Goal: Task Accomplishment & Management: Use online tool/utility

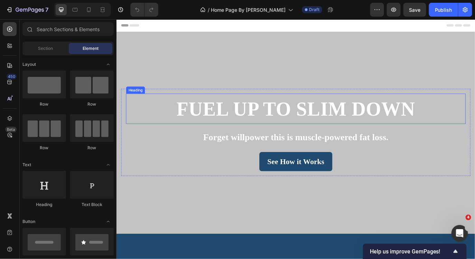
click at [237, 124] on span "Fuel Up to Slim Down" at bounding box center [324, 122] width 276 height 25
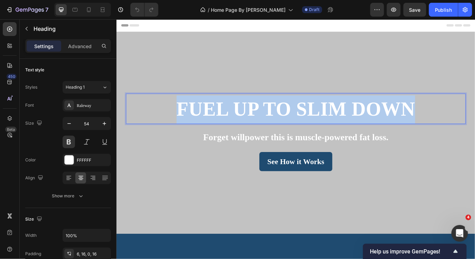
drag, startPoint x: 187, startPoint y: 120, endPoint x: 455, endPoint y: 123, distance: 268.3
click at [455, 123] on span "Fuel Up to Slim Down" at bounding box center [324, 122] width 276 height 25
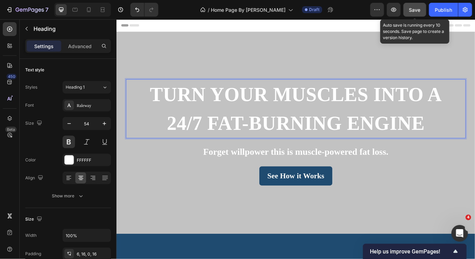
click at [417, 10] on span "Save" at bounding box center [414, 10] width 11 height 6
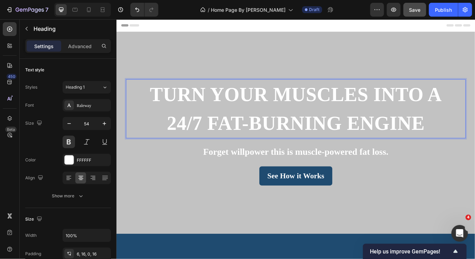
click at [411, 109] on span "Turn Your Muscles Into a 24/7 Fat-Burning Engine" at bounding box center [324, 122] width 338 height 58
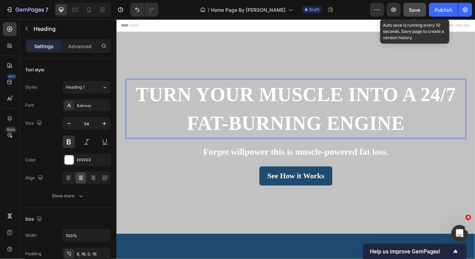
click at [417, 8] on span "Save" at bounding box center [414, 10] width 11 height 6
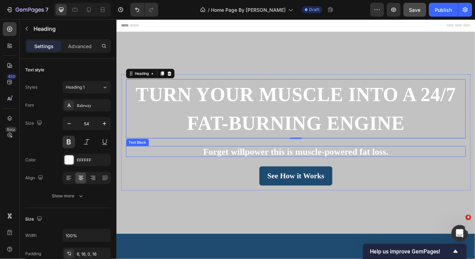
click at [224, 171] on strong "Forget willpower this is muscle-powered fat loss." at bounding box center [323, 171] width 214 height 11
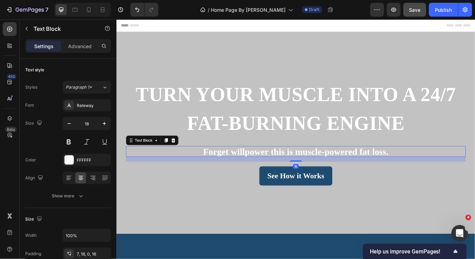
click at [224, 171] on strong "Forget willpower this is muscle-powered fat loss." at bounding box center [323, 171] width 214 height 11
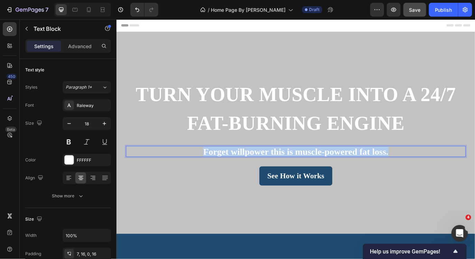
drag, startPoint x: 433, startPoint y: 171, endPoint x: 217, endPoint y: 169, distance: 216.4
click at [217, 169] on p "Forget willpower this is muscle-powered fat loss." at bounding box center [324, 173] width 382 height 10
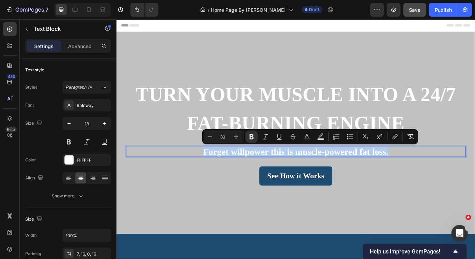
copy strong "Forget willpower this is muscle-powered fat loss."
click at [292, 176] on strong "Forget willpower this is muscle-powered fat loss." at bounding box center [323, 171] width 214 height 11
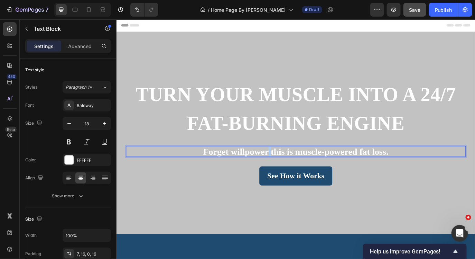
click at [292, 176] on strong "Forget willpower this is muscle-powered fat loss." at bounding box center [323, 171] width 214 height 11
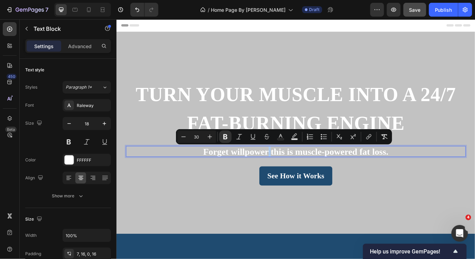
click at [292, 176] on strong "Forget willpower this is muscle-powered fat loss." at bounding box center [323, 171] width 214 height 11
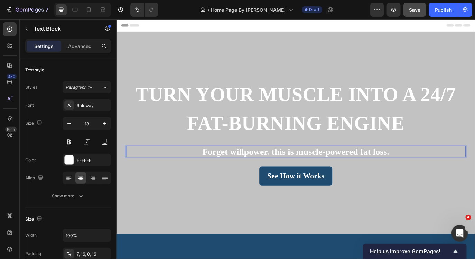
click at [298, 169] on strong "Forget willpower. this is muscle-powered fat loss." at bounding box center [324, 171] width 216 height 11
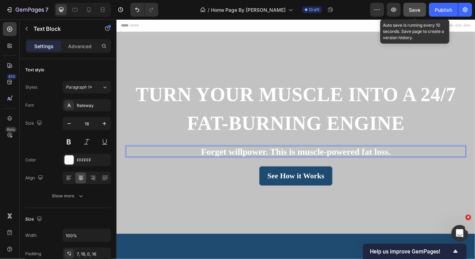
click at [414, 10] on span "Save" at bounding box center [414, 10] width 11 height 6
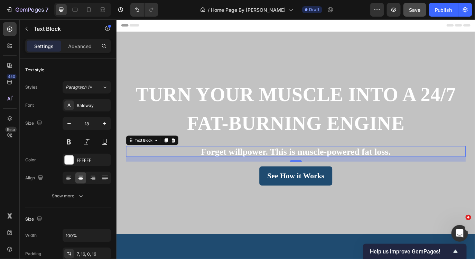
scroll to position [237, 0]
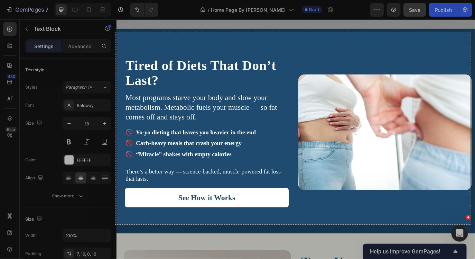
drag, startPoint x: 115, startPoint y: 32, endPoint x: 470, endPoint y: 224, distance: 403.3
click at [470, 224] on div "1026 X 555" at bounding box center [237, 129] width 475 height 259
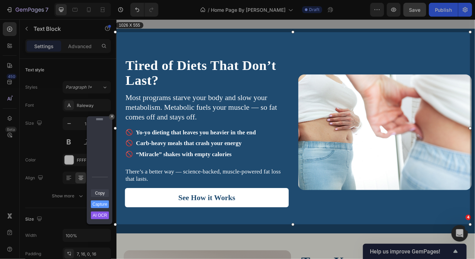
click at [99, 191] on link "Copy" at bounding box center [100, 193] width 18 height 8
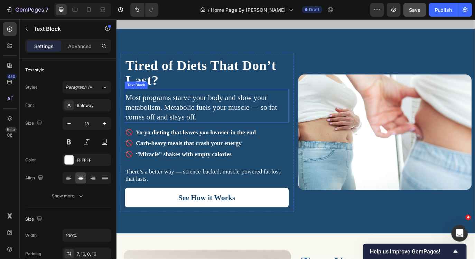
click at [178, 117] on span "Most programs starve your body and slow your metabolism. Metabolic fuels your m…" at bounding box center [214, 120] width 175 height 32
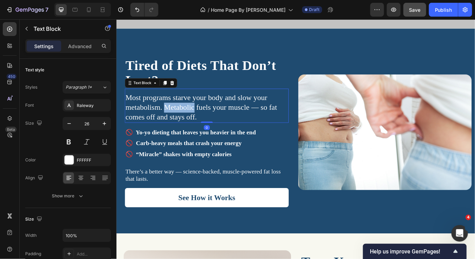
click at [178, 117] on span "Most programs starve your body and slow your metabolism. Metabolic fuels your m…" at bounding box center [214, 120] width 175 height 32
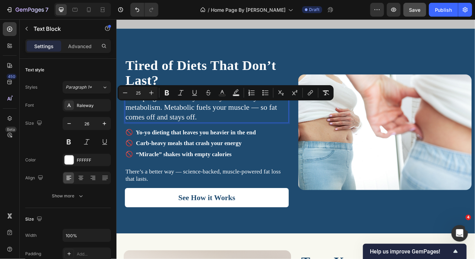
click at [200, 133] on span "Most programs starve your body and slow your metabolism. Metabolic fuels your m…" at bounding box center [214, 120] width 175 height 32
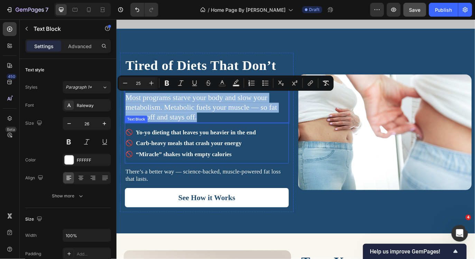
drag, startPoint x: 127, startPoint y: 108, endPoint x: 222, endPoint y: 140, distance: 100.8
click at [222, 140] on div "Tired of Diets That Don’t Last? Heading Most programs starve your body and slow…" at bounding box center [220, 149] width 189 height 173
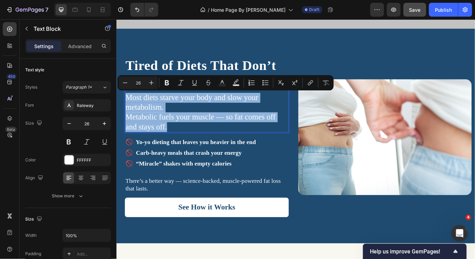
drag, startPoint x: 177, startPoint y: 145, endPoint x: 127, endPoint y: 111, distance: 59.9
click at [127, 111] on p "Most diets starve your body and slow your metabolism. Metabolic fuels your musc…" at bounding box center [221, 126] width 188 height 45
copy p "Most diets starve your body and slow your metabolism. Metabolic fuels your musc…"
drag, startPoint x: 177, startPoint y: 142, endPoint x: 128, endPoint y: 112, distance: 57.6
click at [128, 112] on p "Most diets starve your body and slow your metabolism. Metabolic fuels your musc…" at bounding box center [221, 126] width 188 height 45
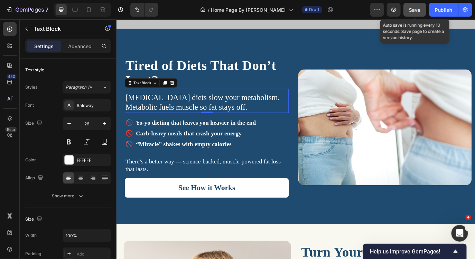
click at [408, 9] on button "Save" at bounding box center [414, 10] width 23 height 14
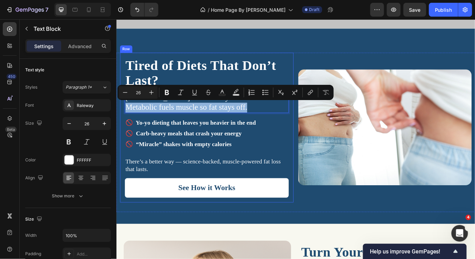
drag, startPoint x: 271, startPoint y: 120, endPoint x: 124, endPoint y: 118, distance: 146.9
click at [124, 118] on div "Tired of Diets That Don’t Last? Heading [MEDICAL_DATA] diets slow your metaboli…" at bounding box center [220, 143] width 201 height 173
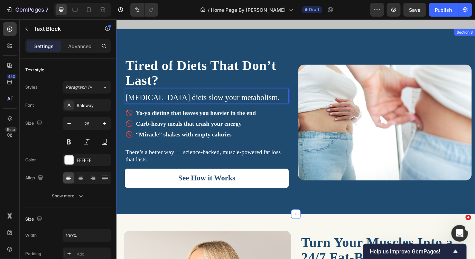
click at [273, 52] on div "Tired of Diets That Don’t Last? Heading [MEDICAL_DATA] diets slow your metaboli…" at bounding box center [323, 137] width 415 height 214
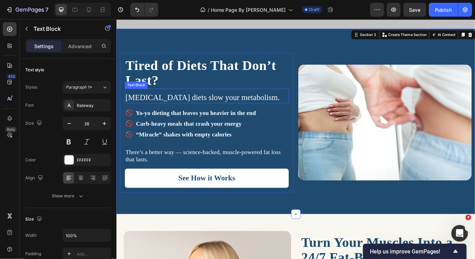
click at [261, 107] on p "[MEDICAL_DATA] diets slow your metabolism." at bounding box center [221, 109] width 188 height 11
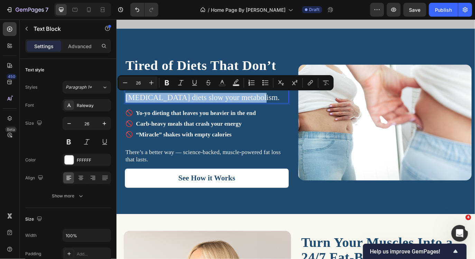
drag, startPoint x: 270, startPoint y: 109, endPoint x: 131, endPoint y: 100, distance: 139.2
click at [131, 100] on div "[MEDICAL_DATA] diets slow your metabolism. Text Block 0" at bounding box center [220, 107] width 189 height 17
copy p "[MEDICAL_DATA] diets slow your metabolism."
click at [245, 153] on p "🚫 “Miracle” shakes with empty calories" at bounding box center [221, 152] width 188 height 12
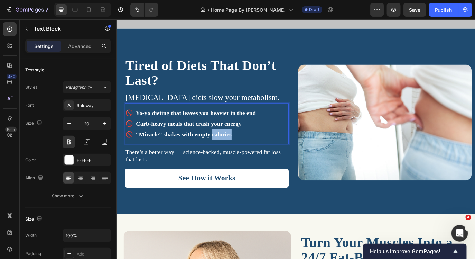
click at [245, 153] on p "🚫 “Miracle” shakes with empty calories" at bounding box center [221, 152] width 188 height 12
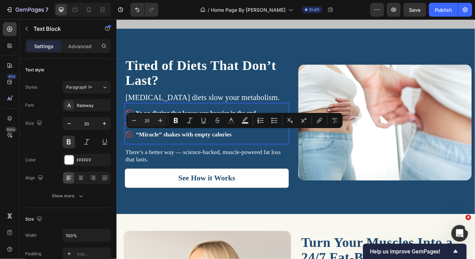
click at [250, 154] on p "🚫 “Miracle” shakes with empty calories" at bounding box center [221, 152] width 188 height 12
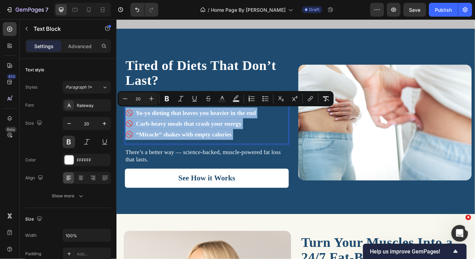
drag, startPoint x: 250, startPoint y: 154, endPoint x: 127, endPoint y: 124, distance: 127.5
click at [127, 124] on div "🚫 Yo-yo dieting that leaves you heavier in the end 🚫 Carb-heavy meals that cras…" at bounding box center [220, 139] width 189 height 39
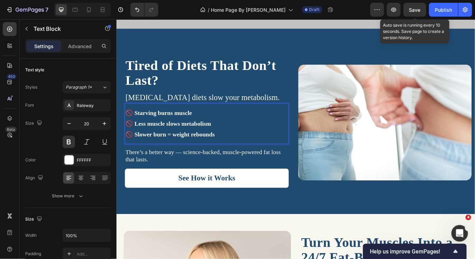
click at [416, 9] on span "Save" at bounding box center [414, 10] width 11 height 6
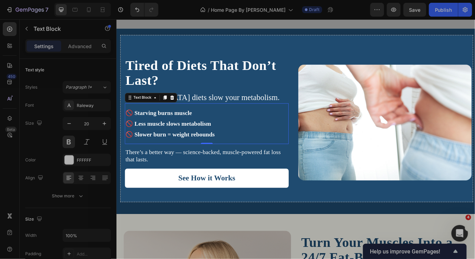
drag, startPoint x: 121, startPoint y: 35, endPoint x: 474, endPoint y: 201, distance: 390.4
click at [474, 201] on div "1019 X 481" at bounding box center [237, 129] width 475 height 259
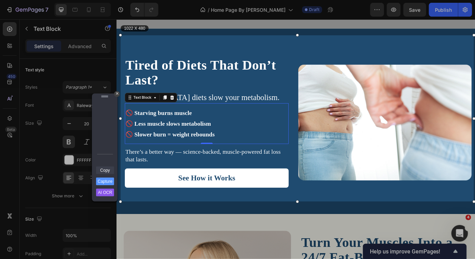
click at [107, 171] on link "Copy" at bounding box center [105, 170] width 18 height 8
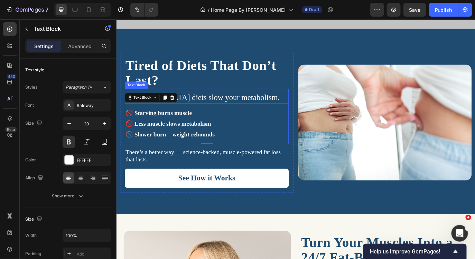
click at [211, 108] on p "[MEDICAL_DATA] diets slow your metabolism." at bounding box center [221, 109] width 188 height 11
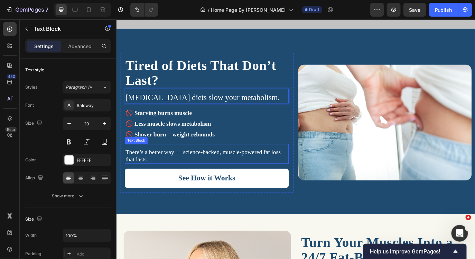
click at [159, 182] on p "There’s a better way — science-backed, muscle-powered fat loss that lasts." at bounding box center [221, 176] width 188 height 17
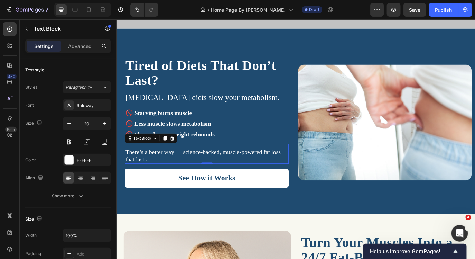
click at [159, 182] on p "There’s a better way — science-backed, muscle-powered fat loss that lasts." at bounding box center [221, 176] width 188 height 17
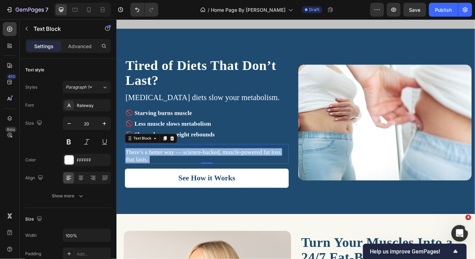
drag, startPoint x: 159, startPoint y: 182, endPoint x: 127, endPoint y: 169, distance: 34.9
click at [127, 169] on p "There’s a better way — science-backed, muscle-powered fat loss that lasts." at bounding box center [221, 176] width 188 height 17
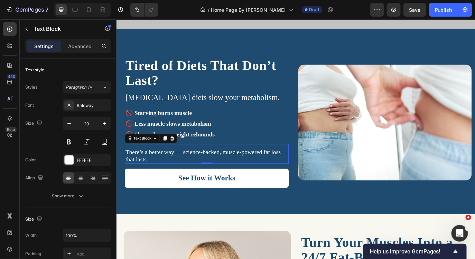
click at [127, 169] on span "There’s a better way — science-backed, muscle-powered fat loss that lasts." at bounding box center [216, 176] width 179 height 16
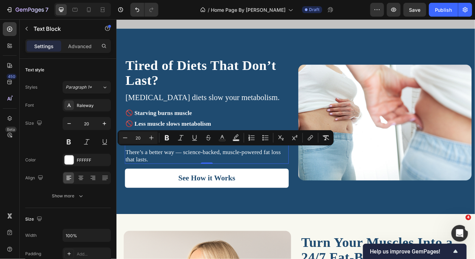
click at [150, 180] on span "There’s a better way — science-backed, muscle-powered fat loss that lasts." at bounding box center [216, 176] width 179 height 16
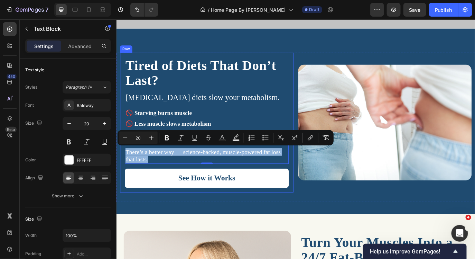
drag, startPoint x: 155, startPoint y: 180, endPoint x: 123, endPoint y: 169, distance: 32.9
click at [123, 169] on div "Tired of Diets That Don’t Last? Heading [MEDICAL_DATA] diets slow your metaboli…" at bounding box center [220, 137] width 201 height 161
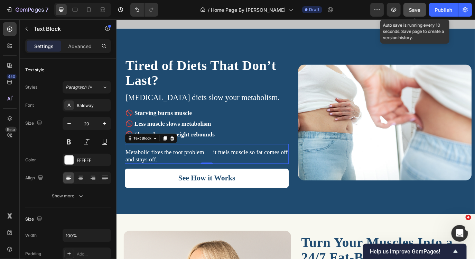
click at [410, 14] on button "Save" at bounding box center [414, 10] width 23 height 14
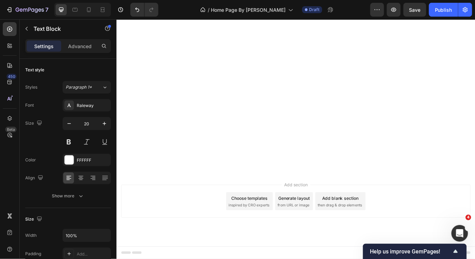
scroll to position [0, 0]
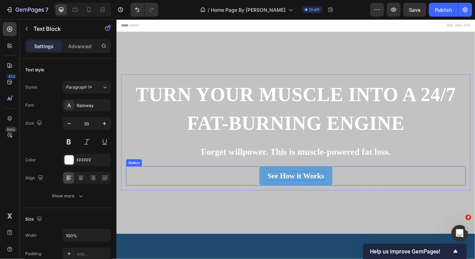
click at [294, 197] on span "See How it Works" at bounding box center [324, 199] width 66 height 9
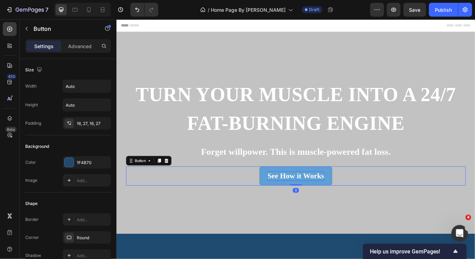
click at [309, 198] on span "See How it Works" at bounding box center [324, 199] width 66 height 9
drag, startPoint x: 355, startPoint y: 201, endPoint x: 292, endPoint y: 200, distance: 63.3
click at [292, 200] on span "See How it Works" at bounding box center [324, 199] width 66 height 9
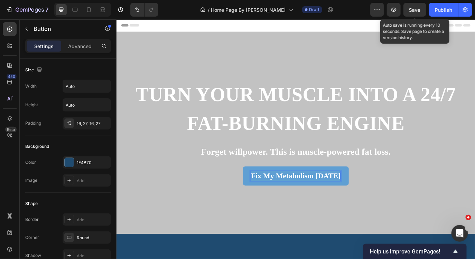
click at [412, 7] on span "Save" at bounding box center [414, 10] width 11 height 6
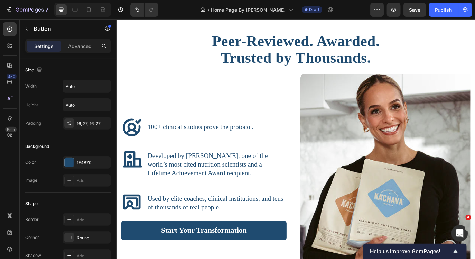
scroll to position [1061, 0]
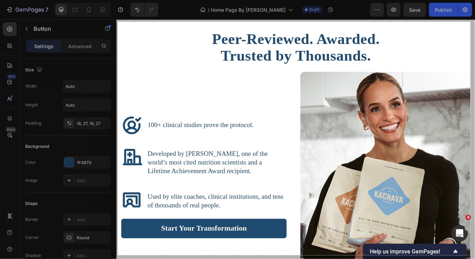
drag, startPoint x: 118, startPoint y: 22, endPoint x: 469, endPoint y: 255, distance: 421.8
click at [469, 255] on div "1020 X 674" at bounding box center [237, 129] width 475 height 259
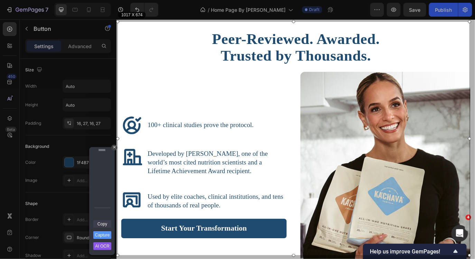
click at [108, 226] on link "Copy" at bounding box center [102, 224] width 18 height 8
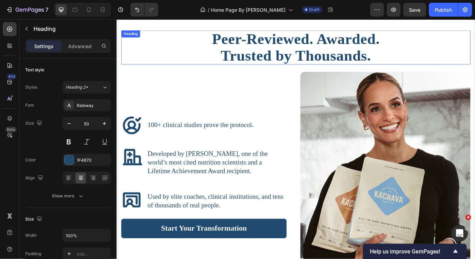
click at [223, 46] on h2 "Peer-Reviewed. Awarded. Trusted by Thousands." at bounding box center [324, 51] width 404 height 39
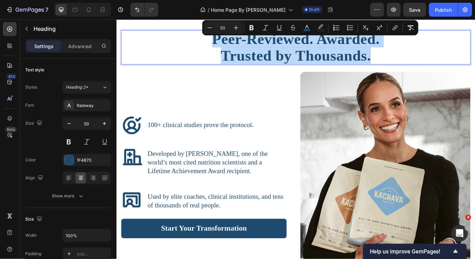
drag, startPoint x: 412, startPoint y: 65, endPoint x: 206, endPoint y: 34, distance: 208.5
click at [206, 34] on p "Peer-Reviewed. Awarded. Trusted by Thousands." at bounding box center [323, 51] width 402 height 38
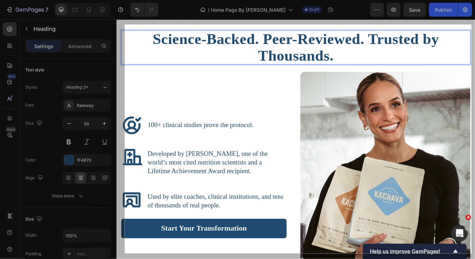
drag, startPoint x: 125, startPoint y: 25, endPoint x: 472, endPoint y: 253, distance: 415.6
click at [472, 253] on div "1003 X 661" at bounding box center [237, 129] width 475 height 259
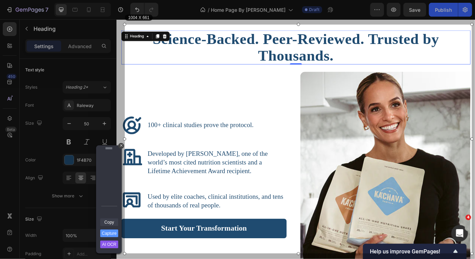
click at [108, 220] on link "Copy" at bounding box center [109, 222] width 18 height 8
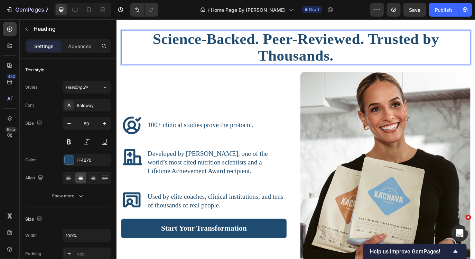
click at [310, 55] on span "Science-Backed. Peer-Reviewed. Trusted by Thousands." at bounding box center [323, 51] width 331 height 38
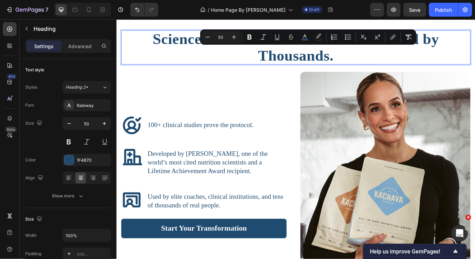
click at [371, 62] on p "Science-Backed. Peer-Reviewed. Trusted by Thousands." at bounding box center [323, 51] width 402 height 38
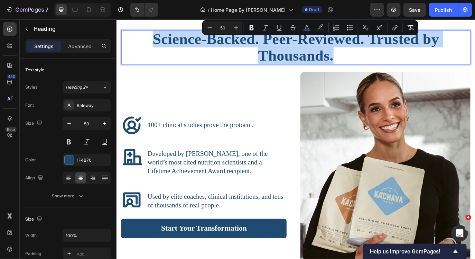
drag, startPoint x: 371, startPoint y: 62, endPoint x: 157, endPoint y: 41, distance: 215.4
click at [157, 41] on p "Science-Backed. Peer-Reviewed. Trusted by Thousands." at bounding box center [323, 51] width 402 height 38
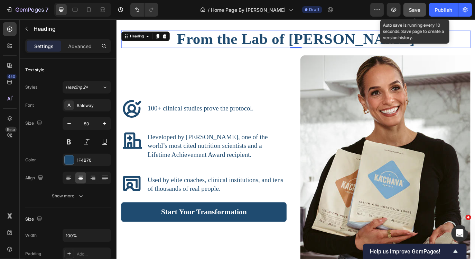
click at [421, 8] on button "Save" at bounding box center [414, 10] width 23 height 14
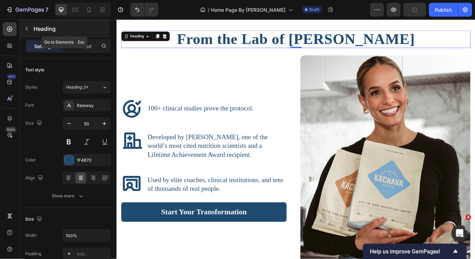
click at [26, 26] on icon "button" at bounding box center [27, 29] width 6 height 6
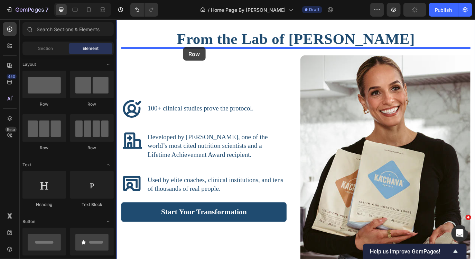
drag, startPoint x: 161, startPoint y: 96, endPoint x: 193, endPoint y: 51, distance: 55.0
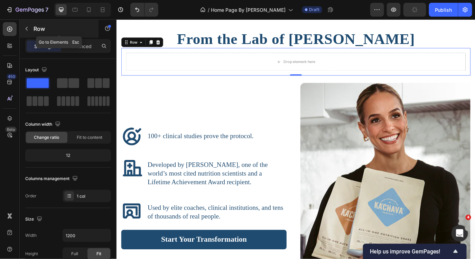
click at [29, 26] on button "button" at bounding box center [26, 28] width 11 height 11
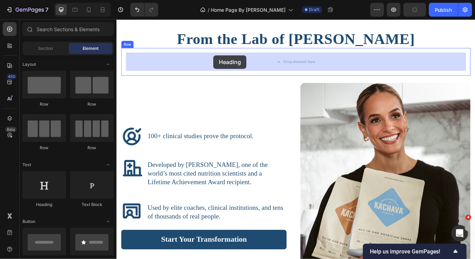
drag, startPoint x: 168, startPoint y: 204, endPoint x: 229, endPoint y: 60, distance: 156.5
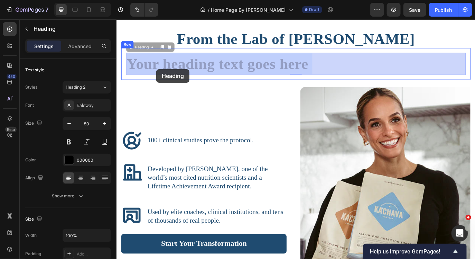
drag, startPoint x: 341, startPoint y: 72, endPoint x: 160, endPoint y: 76, distance: 181.6
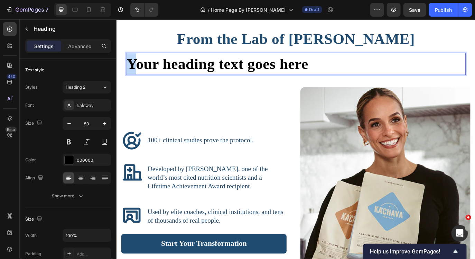
drag, startPoint x: 342, startPoint y: 72, endPoint x: 133, endPoint y: 76, distance: 208.9
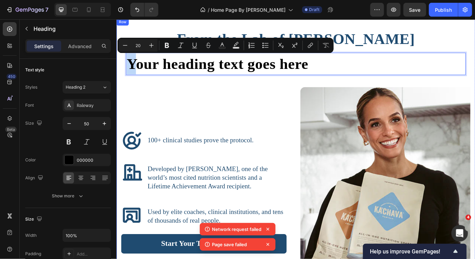
click at [301, 90] on div "⁠⁠⁠⁠⁠⁠⁠ From the Lab of [PERSON_NAME] Heading Your heading text goes here Headi…" at bounding box center [324, 182] width 404 height 316
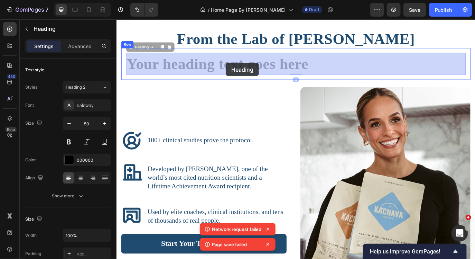
drag, startPoint x: 340, startPoint y: 69, endPoint x: 254, endPoint y: 68, distance: 85.7
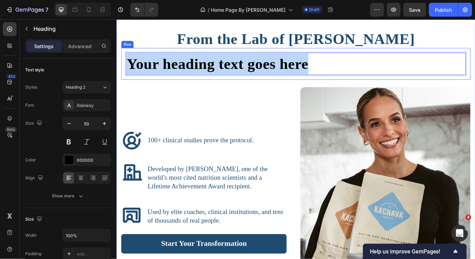
drag, startPoint x: 335, startPoint y: 71, endPoint x: 123, endPoint y: 75, distance: 211.3
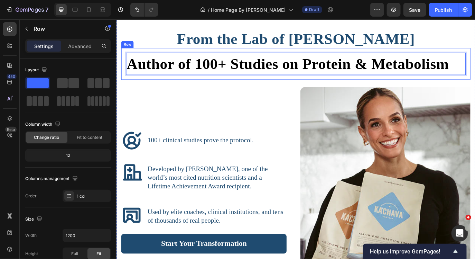
click at [126, 75] on div "Author of 100+ Studies on Protein & Metabolism Heading 0 Row" at bounding box center [324, 70] width 404 height 37
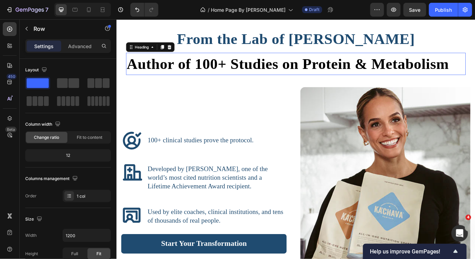
click at [129, 74] on p "Author of 100+ Studies on Protein & Metabolism" at bounding box center [323, 70] width 391 height 24
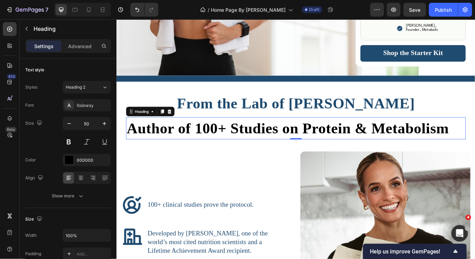
scroll to position [899, 0]
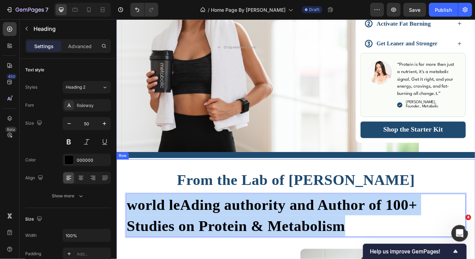
drag, startPoint x: 391, startPoint y: 262, endPoint x: 118, endPoint y: 232, distance: 275.0
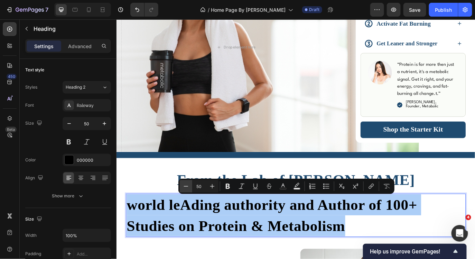
click at [183, 188] on icon "Editor contextual toolbar" at bounding box center [186, 186] width 7 height 7
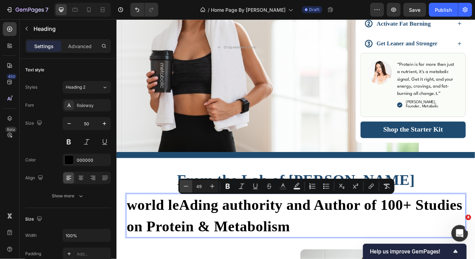
click at [183, 188] on icon "Editor contextual toolbar" at bounding box center [186, 186] width 7 height 7
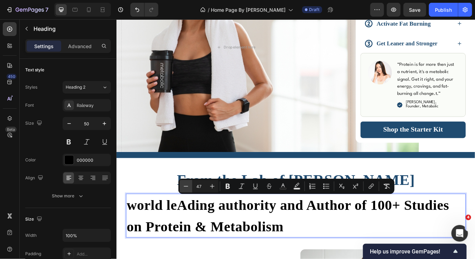
click at [183, 188] on icon "Editor contextual toolbar" at bounding box center [186, 186] width 7 height 7
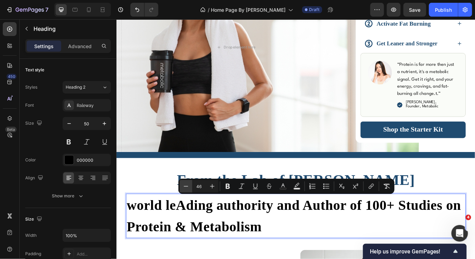
click at [183, 188] on icon "Editor contextual toolbar" at bounding box center [186, 186] width 7 height 7
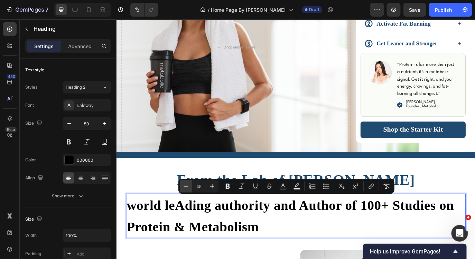
click at [183, 188] on icon "Editor contextual toolbar" at bounding box center [186, 186] width 7 height 7
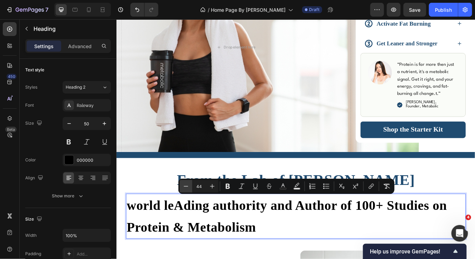
click at [183, 188] on icon "Editor contextual toolbar" at bounding box center [186, 186] width 7 height 7
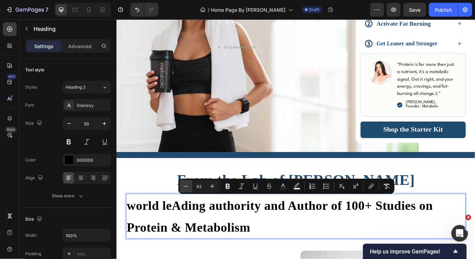
click at [183, 188] on icon "Editor contextual toolbar" at bounding box center [186, 186] width 7 height 7
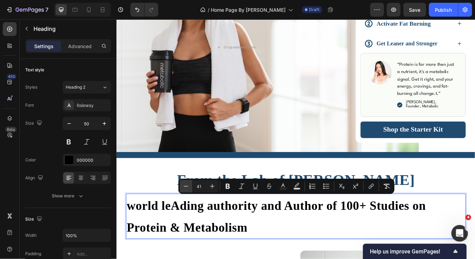
click at [183, 188] on icon "Editor contextual toolbar" at bounding box center [186, 186] width 7 height 7
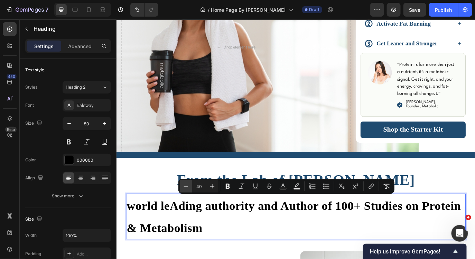
click at [183, 188] on icon "Editor contextual toolbar" at bounding box center [186, 186] width 7 height 7
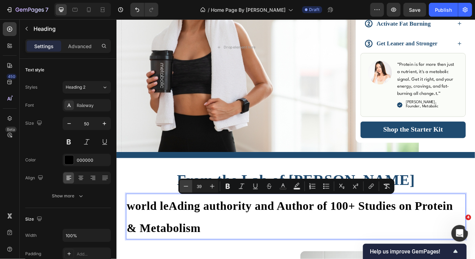
click at [183, 188] on icon "Editor contextual toolbar" at bounding box center [186, 186] width 7 height 7
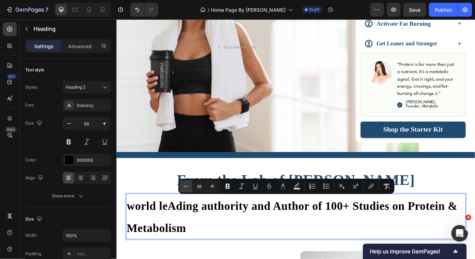
click at [183, 188] on icon "Editor contextual toolbar" at bounding box center [186, 186] width 7 height 7
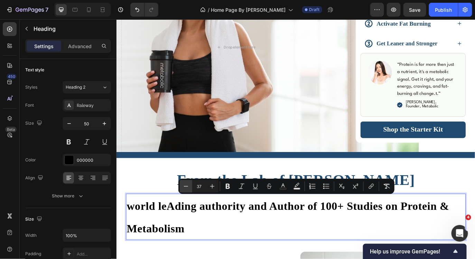
click at [183, 188] on icon "Editor contextual toolbar" at bounding box center [186, 186] width 7 height 7
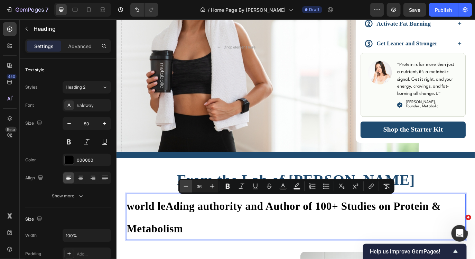
click at [183, 188] on icon "Editor contextual toolbar" at bounding box center [186, 186] width 7 height 7
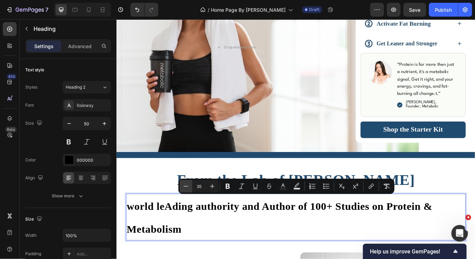
click at [183, 188] on icon "Editor contextual toolbar" at bounding box center [186, 186] width 7 height 7
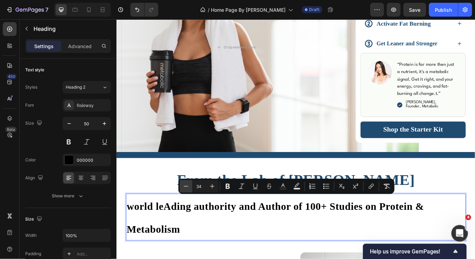
click at [183, 188] on icon "Editor contextual toolbar" at bounding box center [186, 186] width 7 height 7
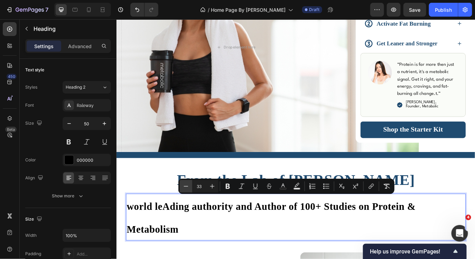
click at [183, 188] on icon "Editor contextual toolbar" at bounding box center [186, 186] width 7 height 7
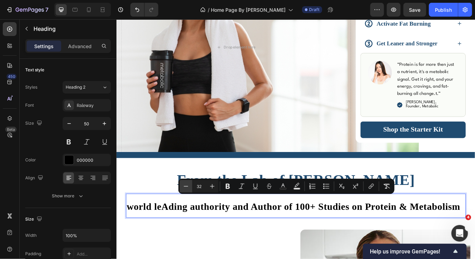
click at [183, 188] on icon "Editor contextual toolbar" at bounding box center [186, 186] width 7 height 7
type input "31"
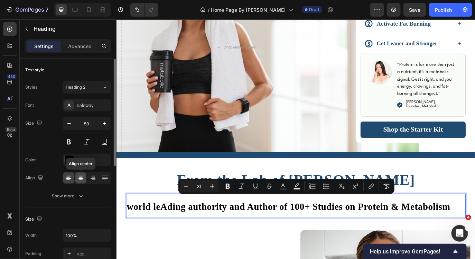
click at [82, 178] on icon at bounding box center [80, 177] width 7 height 7
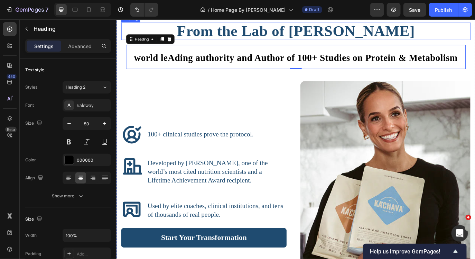
scroll to position [1071, 0]
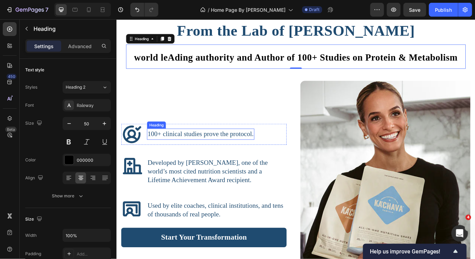
click at [251, 152] on span "100+ clinical studies prove the protocol." at bounding box center [213, 151] width 123 height 9
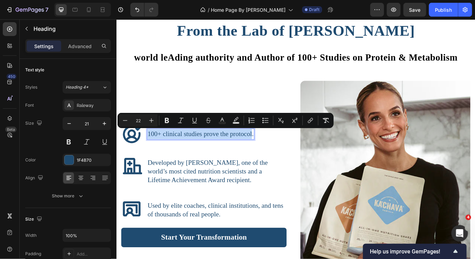
drag, startPoint x: 272, startPoint y: 152, endPoint x: 190, endPoint y: 146, distance: 81.5
click at [190, 146] on h3 "100+ clinical studies prove the protocol." at bounding box center [213, 151] width 124 height 13
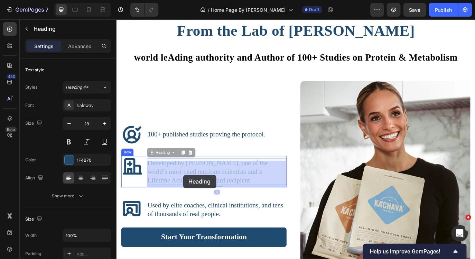
drag, startPoint x: 273, startPoint y: 206, endPoint x: 193, endPoint y: 198, distance: 79.9
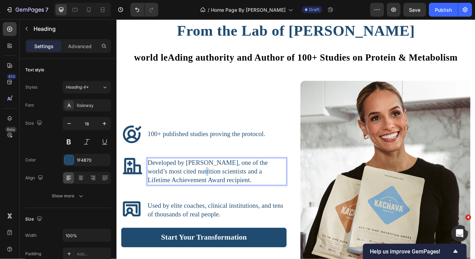
click at [207, 194] on span "Developed by [PERSON_NAME], one of the world’s most cited nutrition scientists …" at bounding box center [221, 194] width 139 height 29
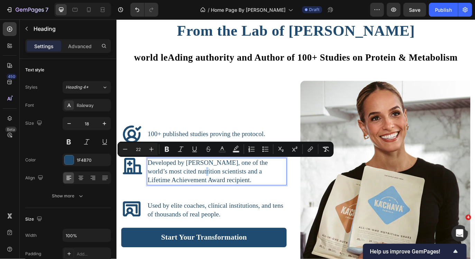
drag, startPoint x: 273, startPoint y: 206, endPoint x: 153, endPoint y: 189, distance: 121.1
click at [153, 189] on p "Developed by [PERSON_NAME], one of the world’s most cited nutrition scientists …" at bounding box center [232, 195] width 160 height 30
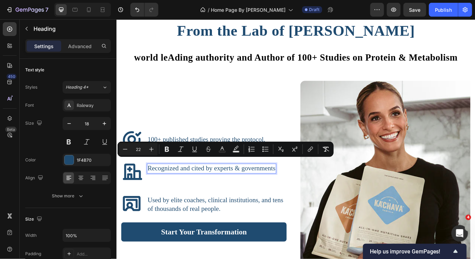
scroll to position [1077, 0]
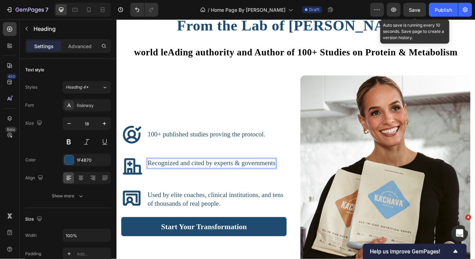
click at [410, 8] on span "Save" at bounding box center [414, 10] width 11 height 6
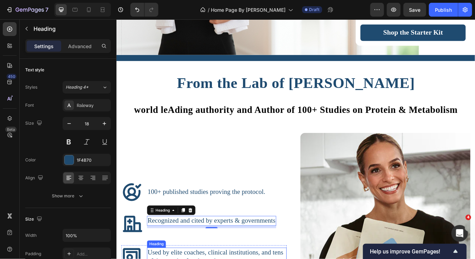
scroll to position [1009, 0]
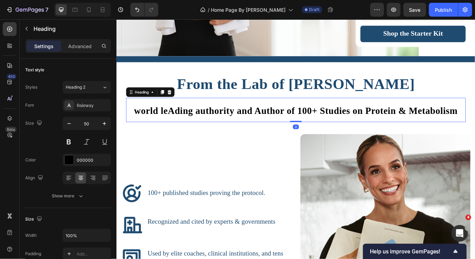
click at [164, 126] on span "world leAding authority and Author of 100+ Studies on Protein & Metabolism" at bounding box center [324, 125] width 374 height 12
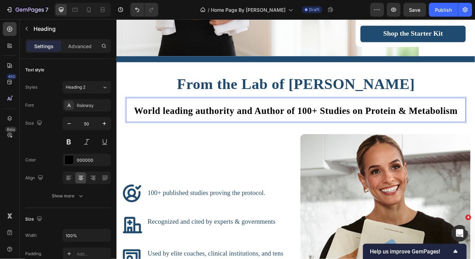
click at [281, 123] on span "World leading authority and Author of 100+ Studies on Protein & Metabolism" at bounding box center [324, 125] width 374 height 12
click at [173, 129] on span "World leading authority and author of 100+ Studies on Protein & Metabolism" at bounding box center [323, 125] width 372 height 12
click at [215, 125] on span "World Leading authority and author of 100+ Studies on Protein & Metabolism" at bounding box center [323, 125] width 376 height 12
click at [285, 121] on span "World Leading Authority and author of 100+ Studies on Protein & Metabolism" at bounding box center [323, 125] width 378 height 12
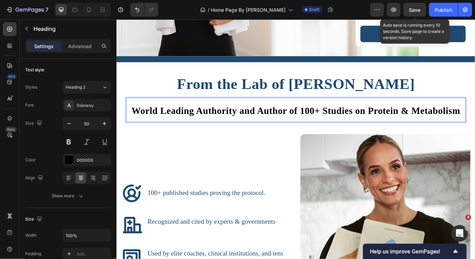
click at [411, 8] on button "Save" at bounding box center [414, 10] width 23 height 14
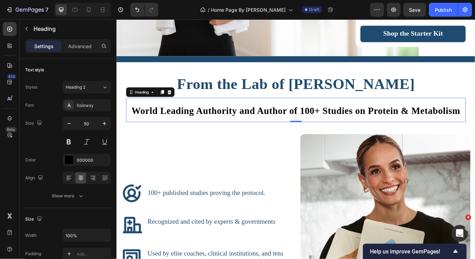
click at [298, 124] on span "World Leading Authority and Author of 100+ Studies on Protein & Metabolism" at bounding box center [323, 125] width 380 height 12
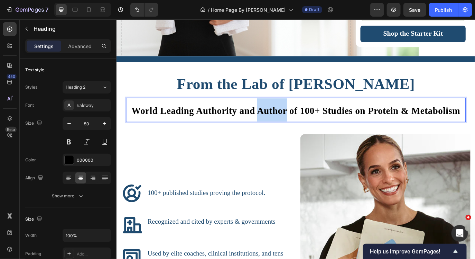
click at [298, 124] on span "World Leading Authority and Author of 100+ Studies on Protein & Metabolism" at bounding box center [323, 125] width 380 height 12
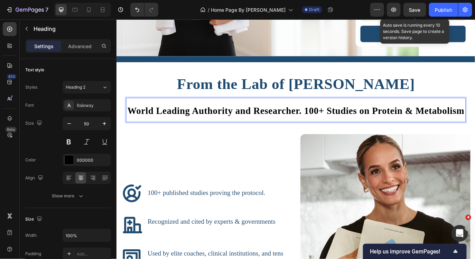
click at [410, 8] on span "Save" at bounding box center [414, 10] width 11 height 6
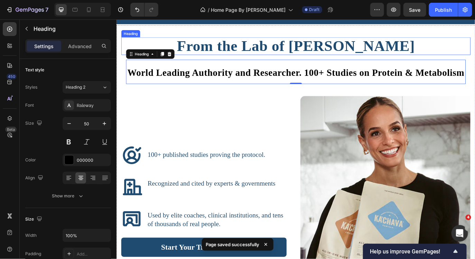
scroll to position [1067, 0]
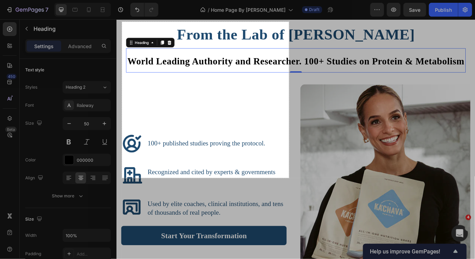
drag, startPoint x: 122, startPoint y: 22, endPoint x: 292, endPoint y: 178, distance: 231.2
click at [292, 178] on div "483 X 451" at bounding box center [237, 129] width 475 height 259
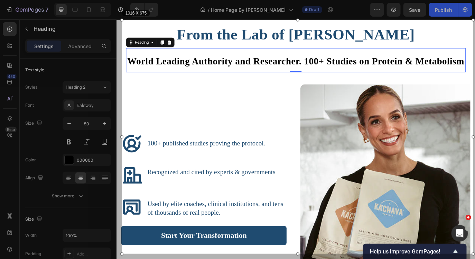
scroll to position [2, 1]
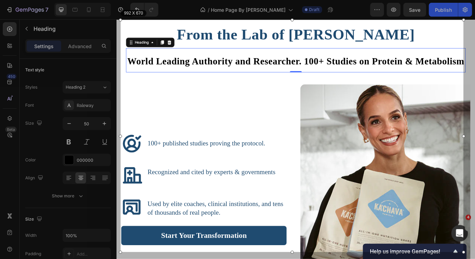
drag, startPoint x: 293, startPoint y: 178, endPoint x: 463, endPoint y: 251, distance: 185.4
click at [463, 251] on div at bounding box center [463, 251] width 3 height 3
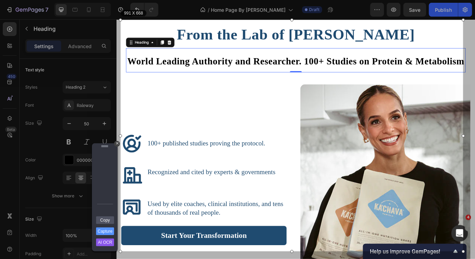
click at [105, 216] on div "Copy Capture AI OCR + Transform Images to Editable Text in Seconds! Instantly e…" at bounding box center [104, 233] width 21 height 35
click at [105, 216] on link "Copy" at bounding box center [105, 220] width 18 height 8
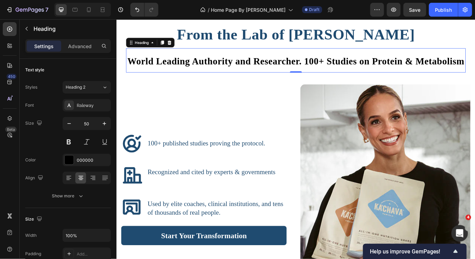
scroll to position [0, 0]
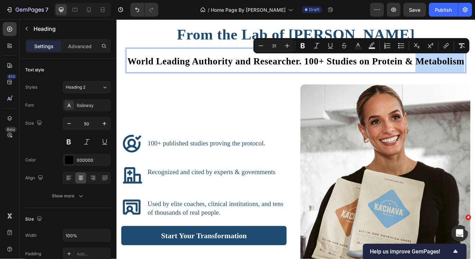
drag, startPoint x: 516, startPoint y: 66, endPoint x: 464, endPoint y: 65, distance: 52.2
click at [464, 65] on span "World Leading Authority and Researcher. 100+ Studies on Protein & Metabolism" at bounding box center [324, 67] width 390 height 12
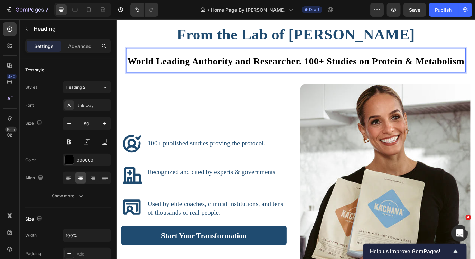
click at [333, 67] on span "World Leading Authority and Researcher. 100+ Studies on Protein & Metabolism" at bounding box center [324, 67] width 390 height 12
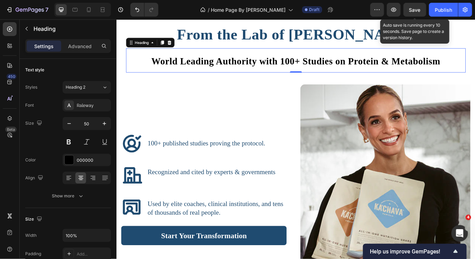
click at [416, 12] on span "Save" at bounding box center [414, 10] width 11 height 6
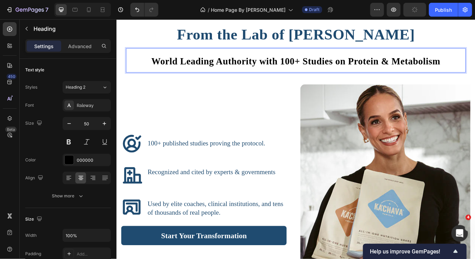
click at [435, 65] on span "World Leading Authority with 100+ Studies on Protein & Metabolism" at bounding box center [324, 67] width 334 height 12
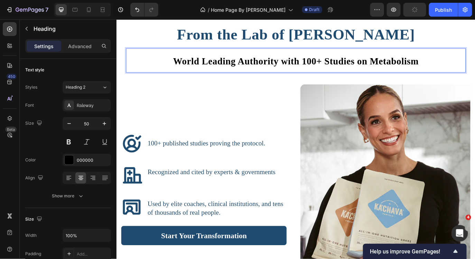
click at [294, 63] on span "World Leading Authority with 100+ Studies on Metabolism" at bounding box center [324, 67] width 284 height 12
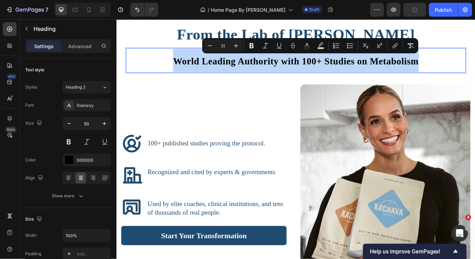
drag, startPoint x: 478, startPoint y: 71, endPoint x: 180, endPoint y: 63, distance: 298.5
click at [180, 63] on p "World Leading Authority with 100+ Studies on Metabolism" at bounding box center [323, 66] width 391 height 27
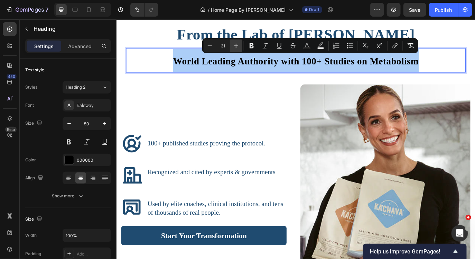
click at [237, 45] on icon "Editor contextual toolbar" at bounding box center [236, 45] width 7 height 7
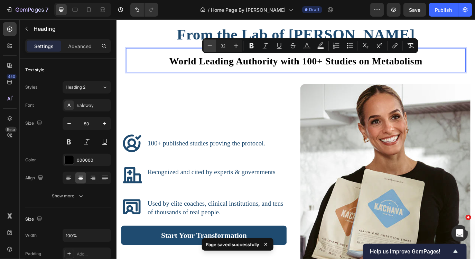
click at [205, 43] on button "Minus" at bounding box center [210, 45] width 12 height 12
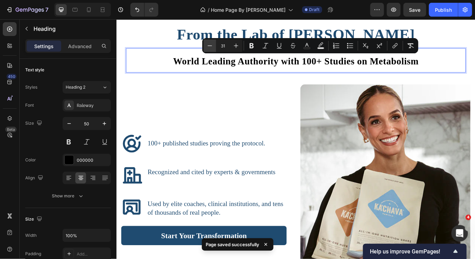
click at [205, 43] on button "Minus" at bounding box center [210, 45] width 12 height 12
type input "28"
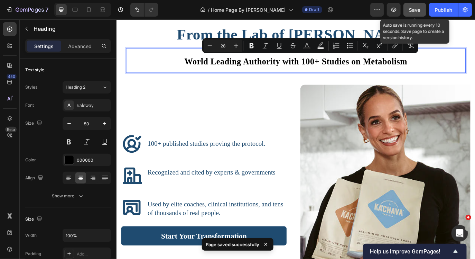
click at [406, 8] on button "Save" at bounding box center [414, 10] width 23 height 14
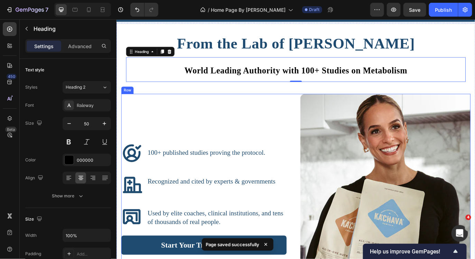
scroll to position [1073, 0]
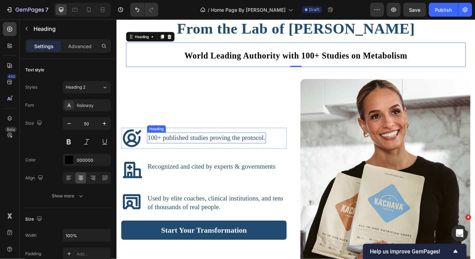
click at [281, 157] on span "100+ published studies proving the protocol." at bounding box center [220, 155] width 136 height 9
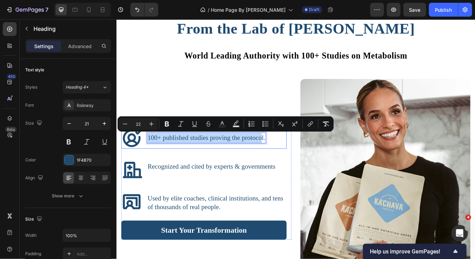
drag, startPoint x: 285, startPoint y: 156, endPoint x: 150, endPoint y: 154, distance: 135.2
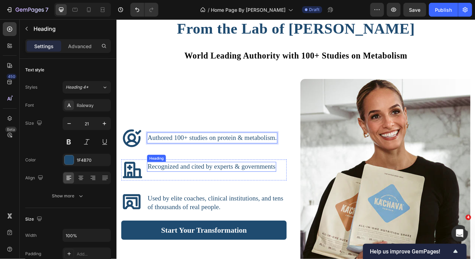
click at [297, 188] on span "Recognized and cited by experts & governments" at bounding box center [226, 189] width 148 height 9
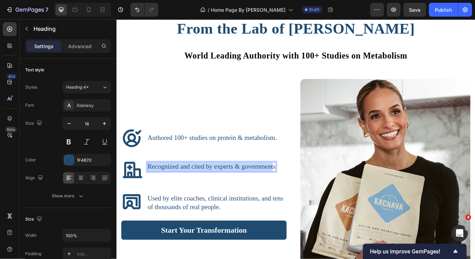
drag, startPoint x: 297, startPoint y: 188, endPoint x: 151, endPoint y: 188, distance: 145.9
click at [151, 188] on div "Icon Recognized and cited by experts & governments Heading 8 Row" at bounding box center [217, 193] width 191 height 24
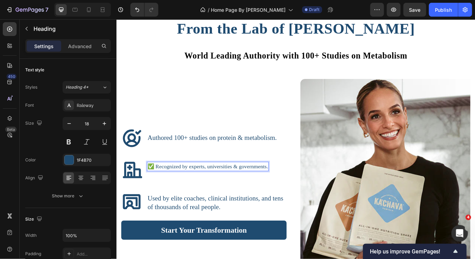
click at [159, 188] on p "✅ Recognized by experts, universities & governments." at bounding box center [221, 188] width 139 height 9
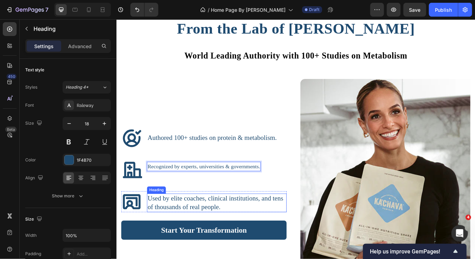
click at [239, 236] on h3 "Used by elite coaches, clinical institutions, and tens of thousands of real peo…" at bounding box center [231, 230] width 161 height 21
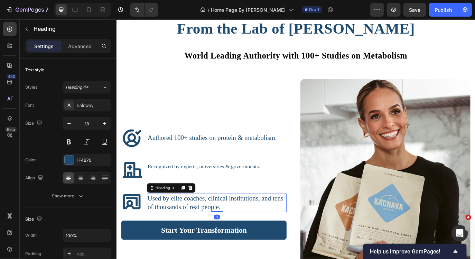
click at [239, 236] on h3 "Used by elite coaches, clinical institutions, and tens of thousands of real peo…" at bounding box center [231, 230] width 161 height 21
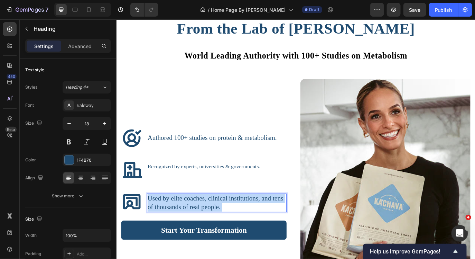
drag, startPoint x: 239, startPoint y: 236, endPoint x: 178, endPoint y: 225, distance: 61.6
click at [178, 225] on p "Used by elite coaches, clinical institutions, and tens of thousands of real peo…" at bounding box center [232, 231] width 160 height 20
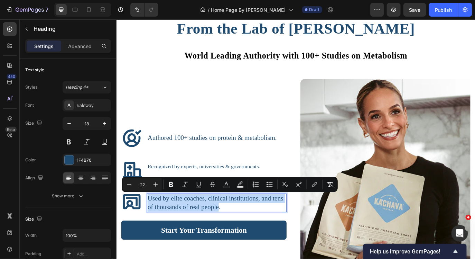
drag, startPoint x: 235, startPoint y: 234, endPoint x: 151, endPoint y: 227, distance: 83.7
click at [151, 227] on h3 "Used by elite coaches, clinical institutions, and tens of thousands of real peo…" at bounding box center [231, 230] width 161 height 21
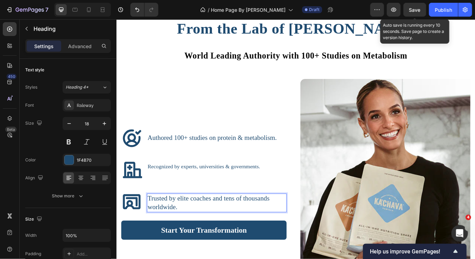
click at [412, 10] on span "Save" at bounding box center [414, 10] width 11 height 6
